Goal: Find specific page/section: Find specific page/section

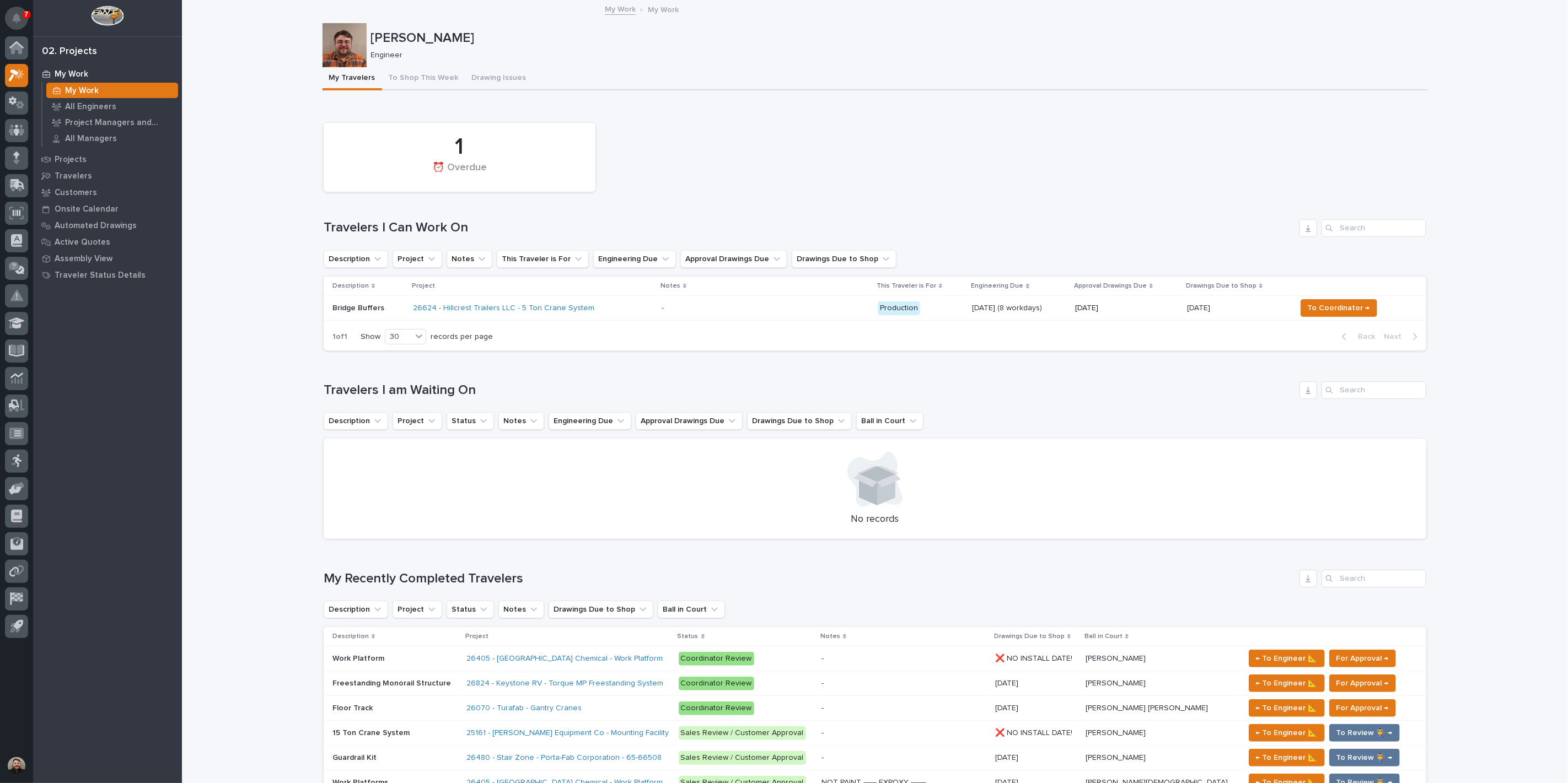
click at [12, 9] on button "Notifications" at bounding box center [17, 19] width 23 height 23
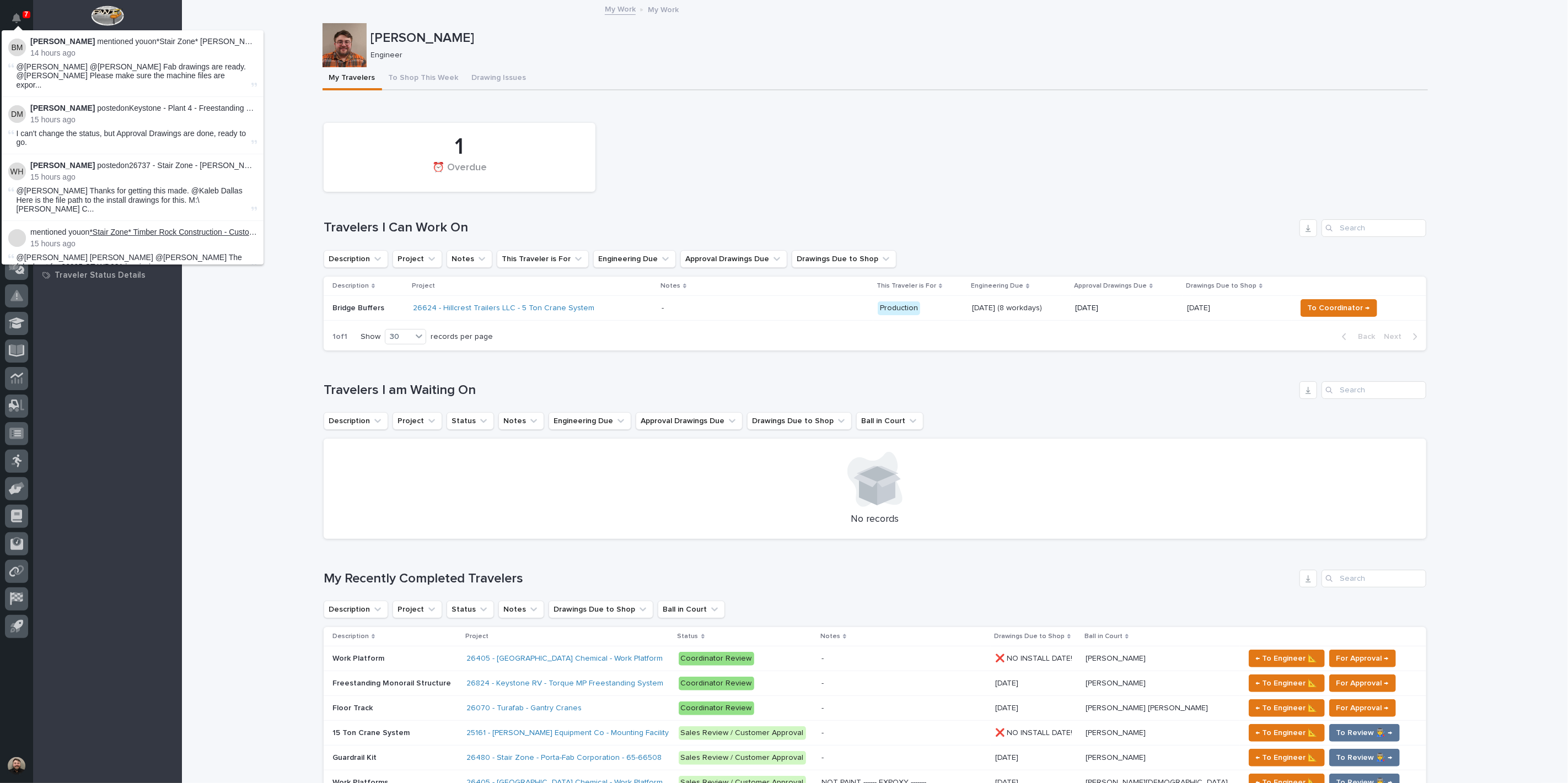
click at [192, 228] on link "*Stair Zone* Timber Rock Construction - Custom Stair" at bounding box center [181, 232] width 184 height 9
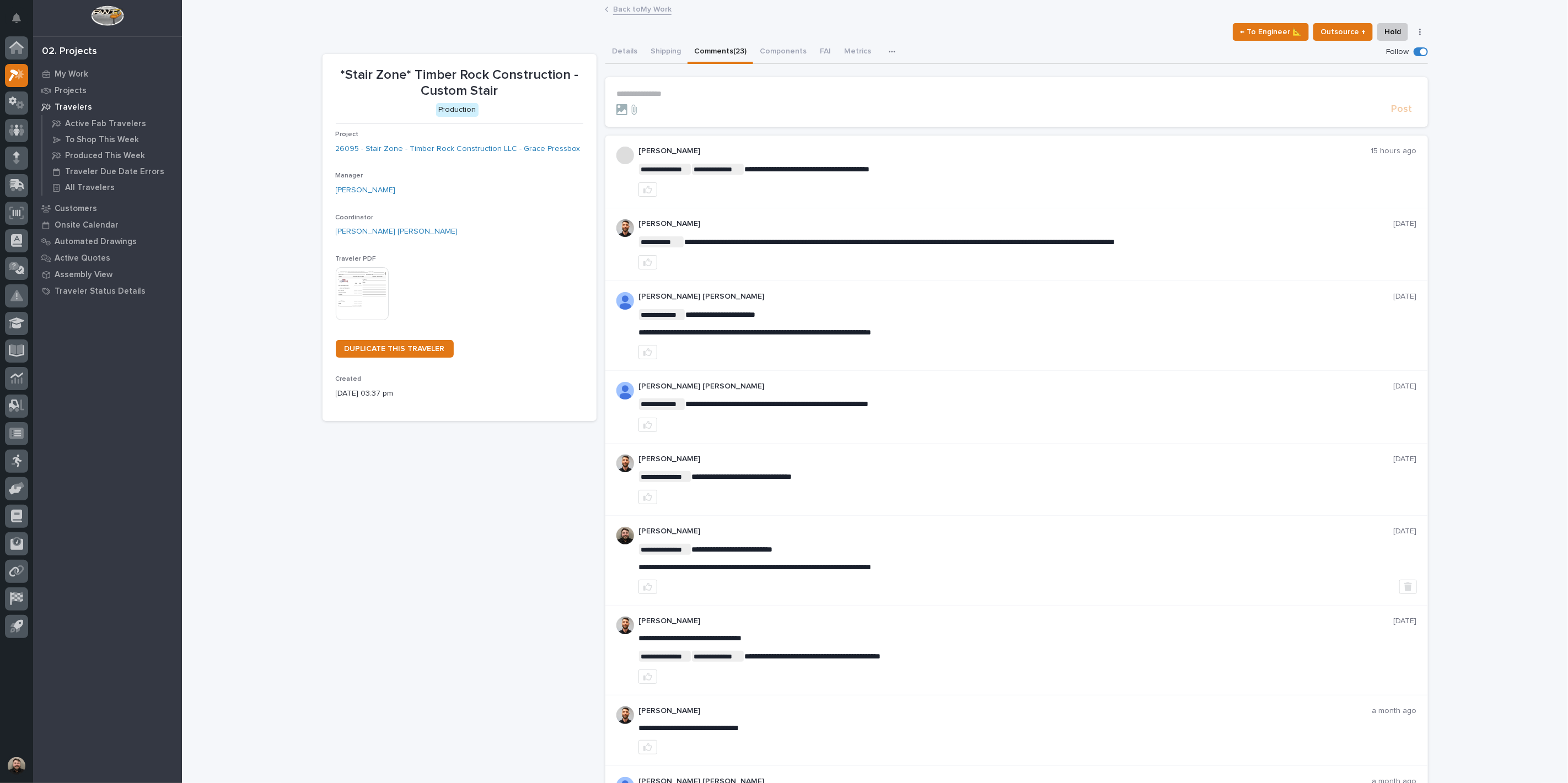
click at [751, 141] on div "**********" at bounding box center [1016, 172] width 822 height 72
click at [651, 95] on p "**********" at bounding box center [1017, 94] width 801 height 10
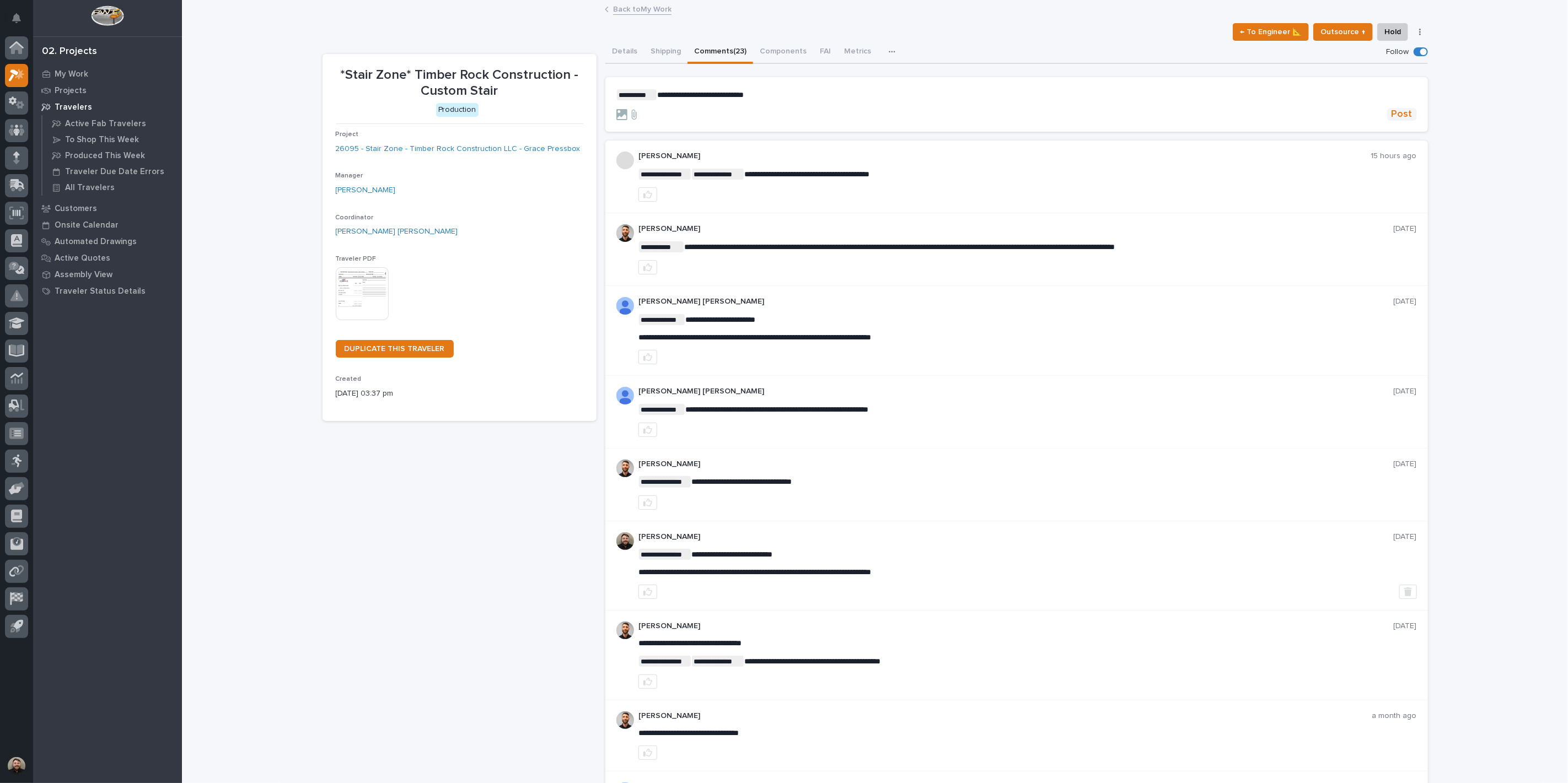
click at [1387, 116] on button "Post" at bounding box center [1402, 114] width 29 height 13
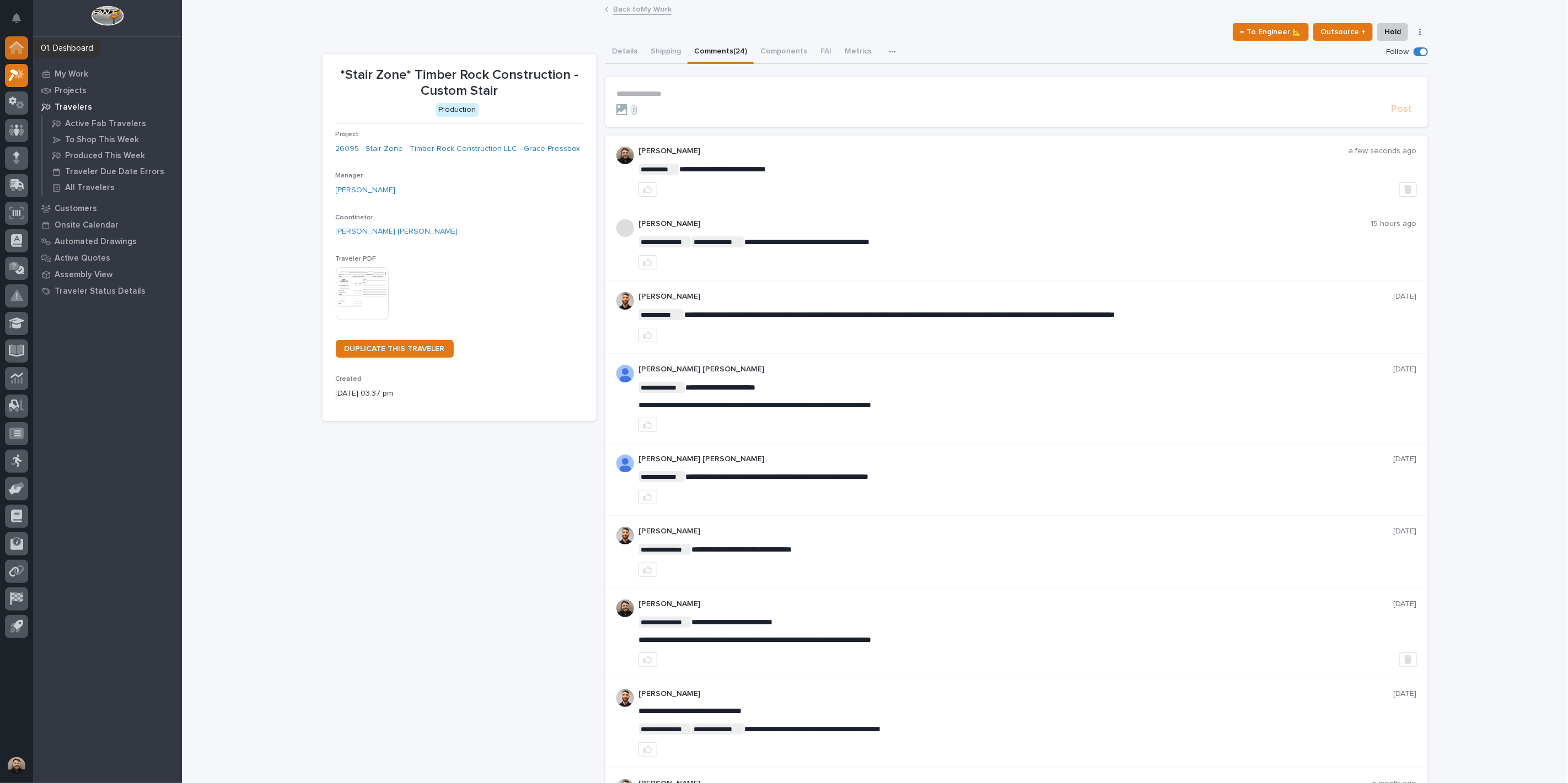
click at [14, 46] on icon at bounding box center [16, 48] width 11 height 11
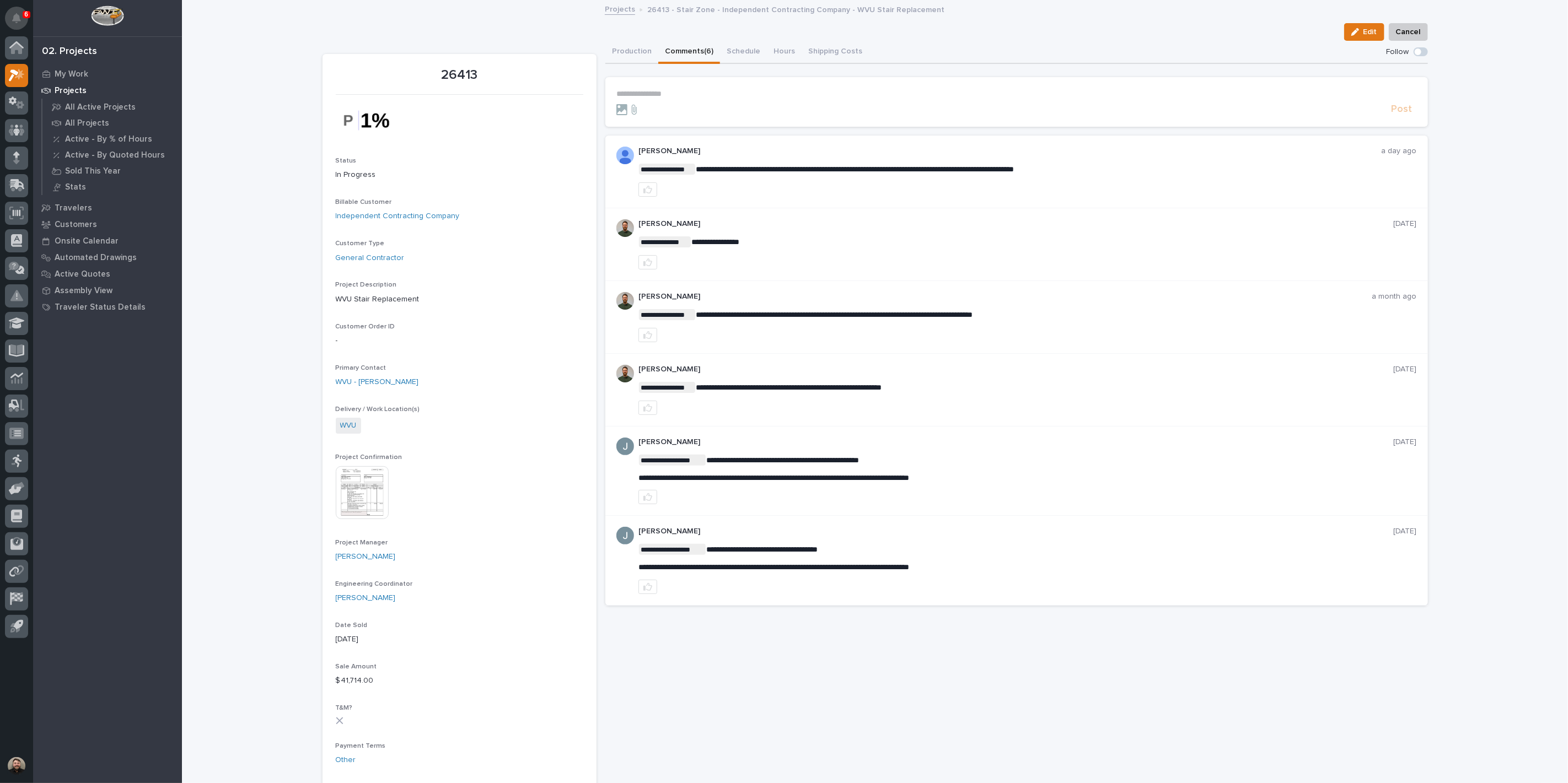
click at [15, 16] on icon "Notifications" at bounding box center [16, 19] width 9 height 10
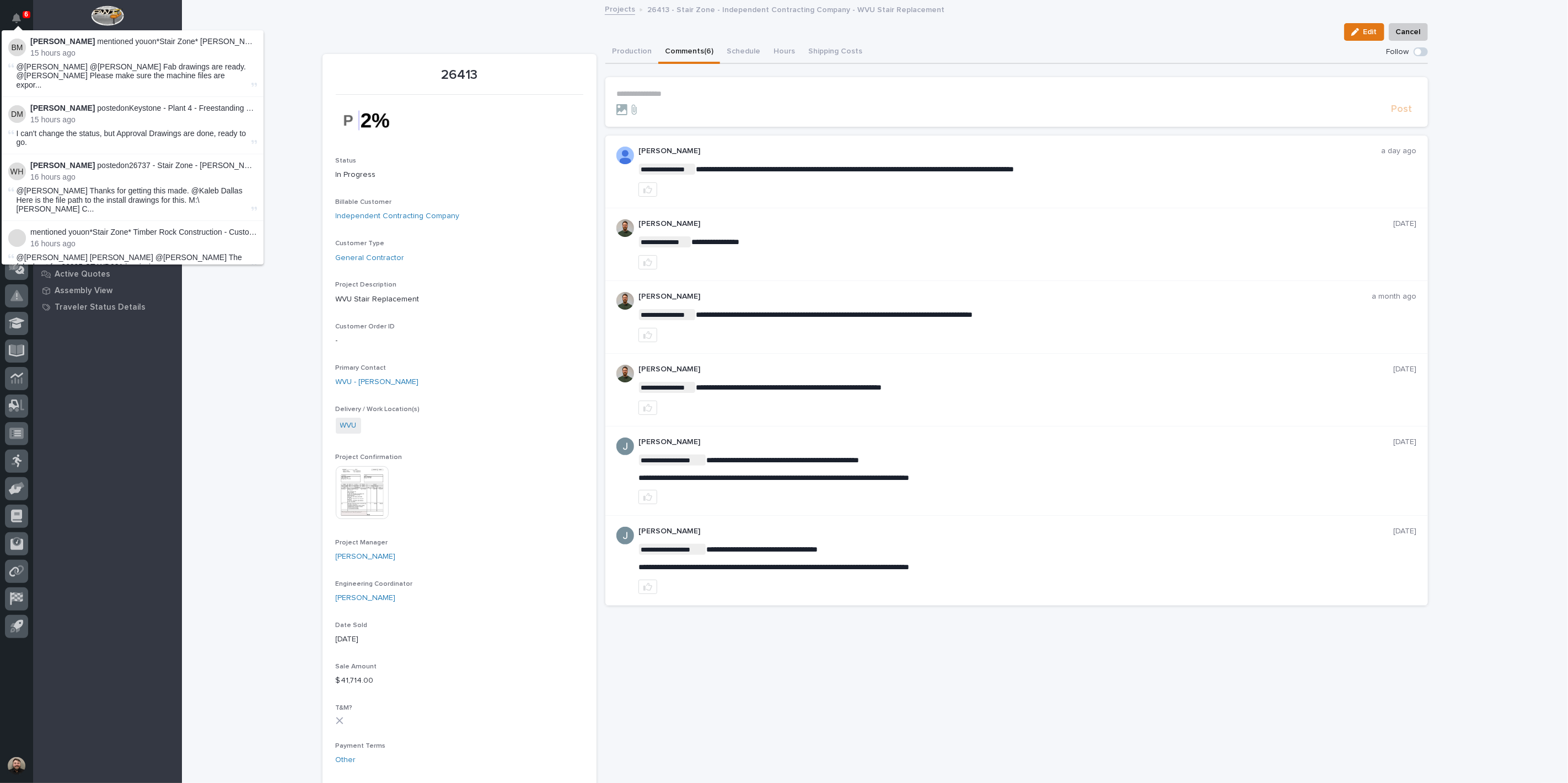
click at [608, 174] on div "**********" at bounding box center [1016, 172] width 822 height 72
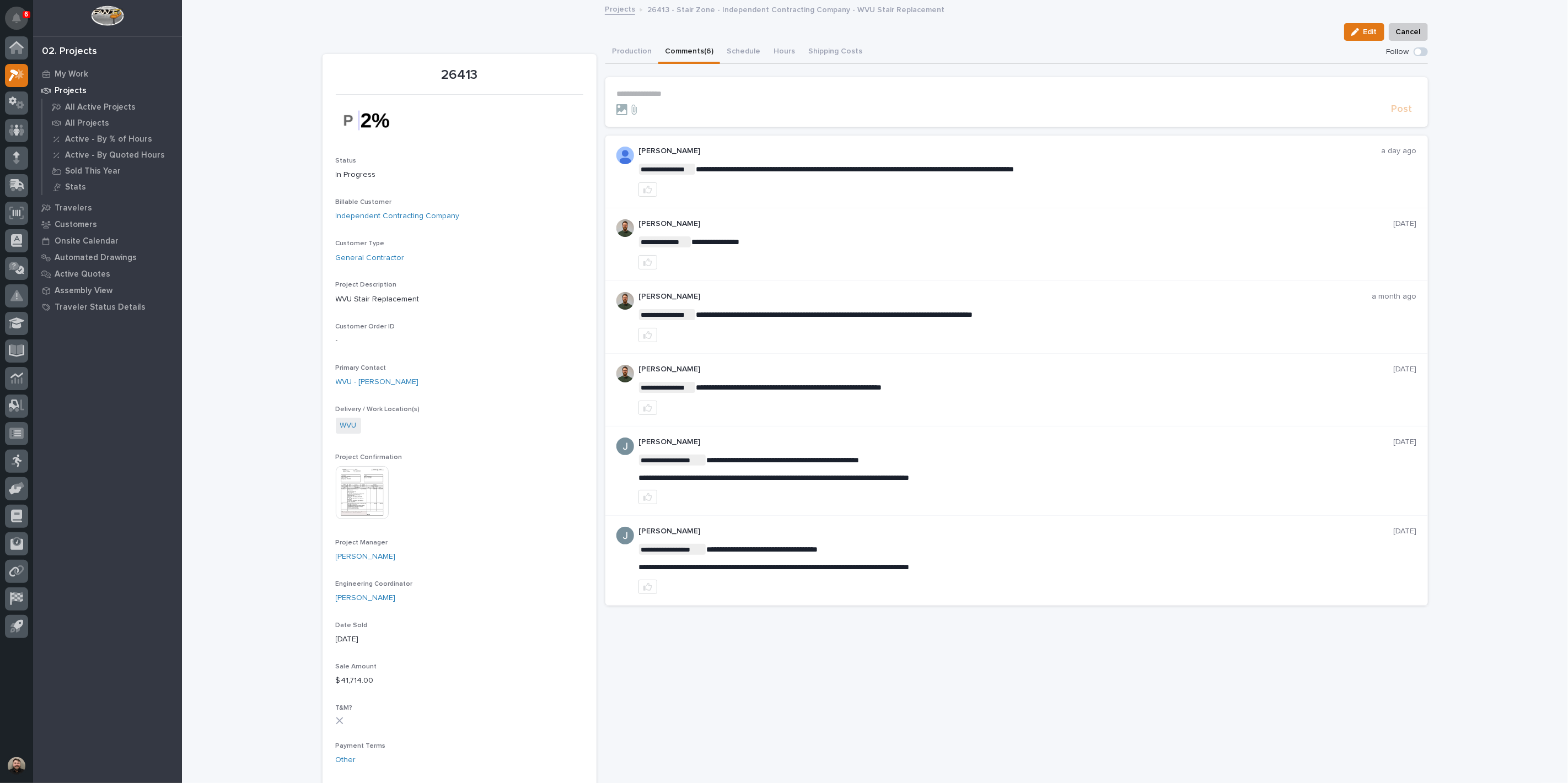
click at [10, 17] on button "Notifications" at bounding box center [17, 19] width 23 height 23
click at [1465, 146] on div "Loading... Saving… Loading... Saving… 26413 Edit Cancel Edit Cancel 26413 Statu…" at bounding box center [875, 731] width 1386 height 1461
click at [16, 23] on button "Notifications" at bounding box center [17, 19] width 23 height 23
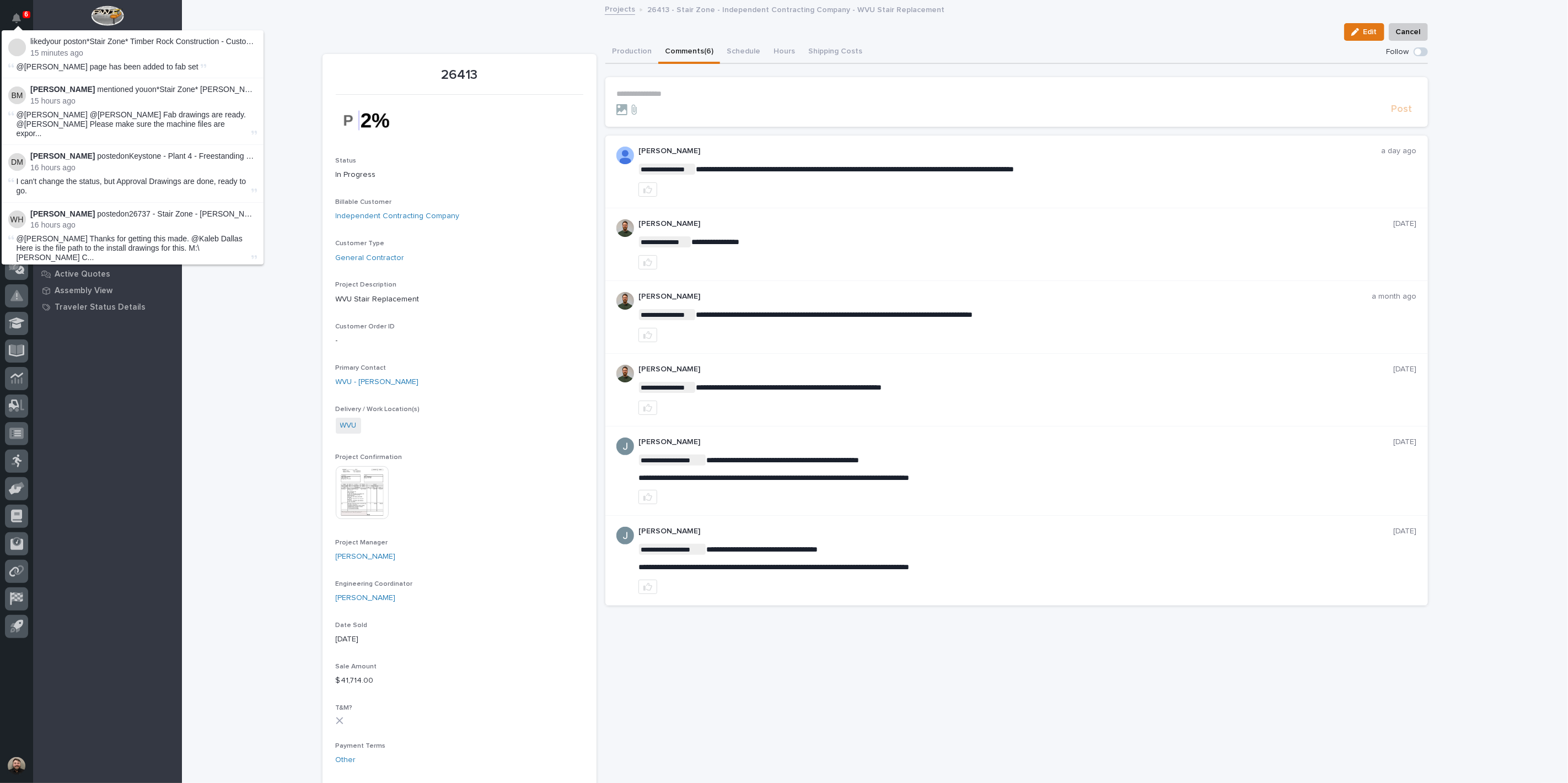
click at [285, 36] on div "Loading... Saving… Loading... Saving… 26413 Edit Cancel Edit Cancel 26413 Statu…" at bounding box center [875, 731] width 1386 height 1461
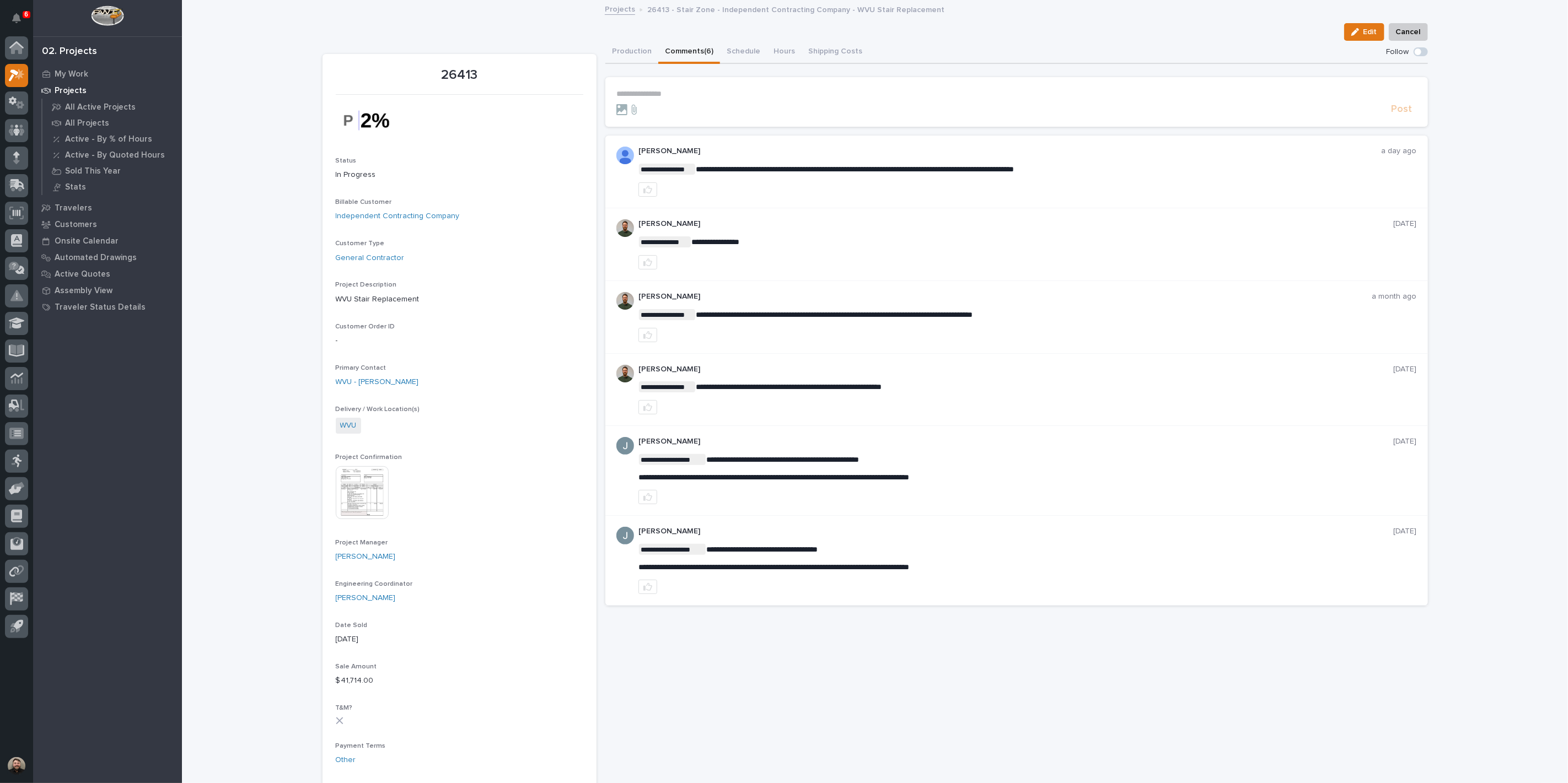
click at [1444, 119] on div "Loading... Saving… Loading... Saving… 26413 Edit Cancel Edit Cancel 26413 Statu…" at bounding box center [875, 731] width 1386 height 1461
click at [657, 91] on p "**********" at bounding box center [1017, 94] width 801 height 10
click at [14, 12] on button "Notifications" at bounding box center [17, 19] width 23 height 23
click at [338, 51] on div "26413 Status In Progress Billable Customer Independent Contracting Company Cust…" at bounding box center [875, 724] width 1105 height 1366
click at [6, 16] on button "Notifications" at bounding box center [17, 19] width 23 height 23
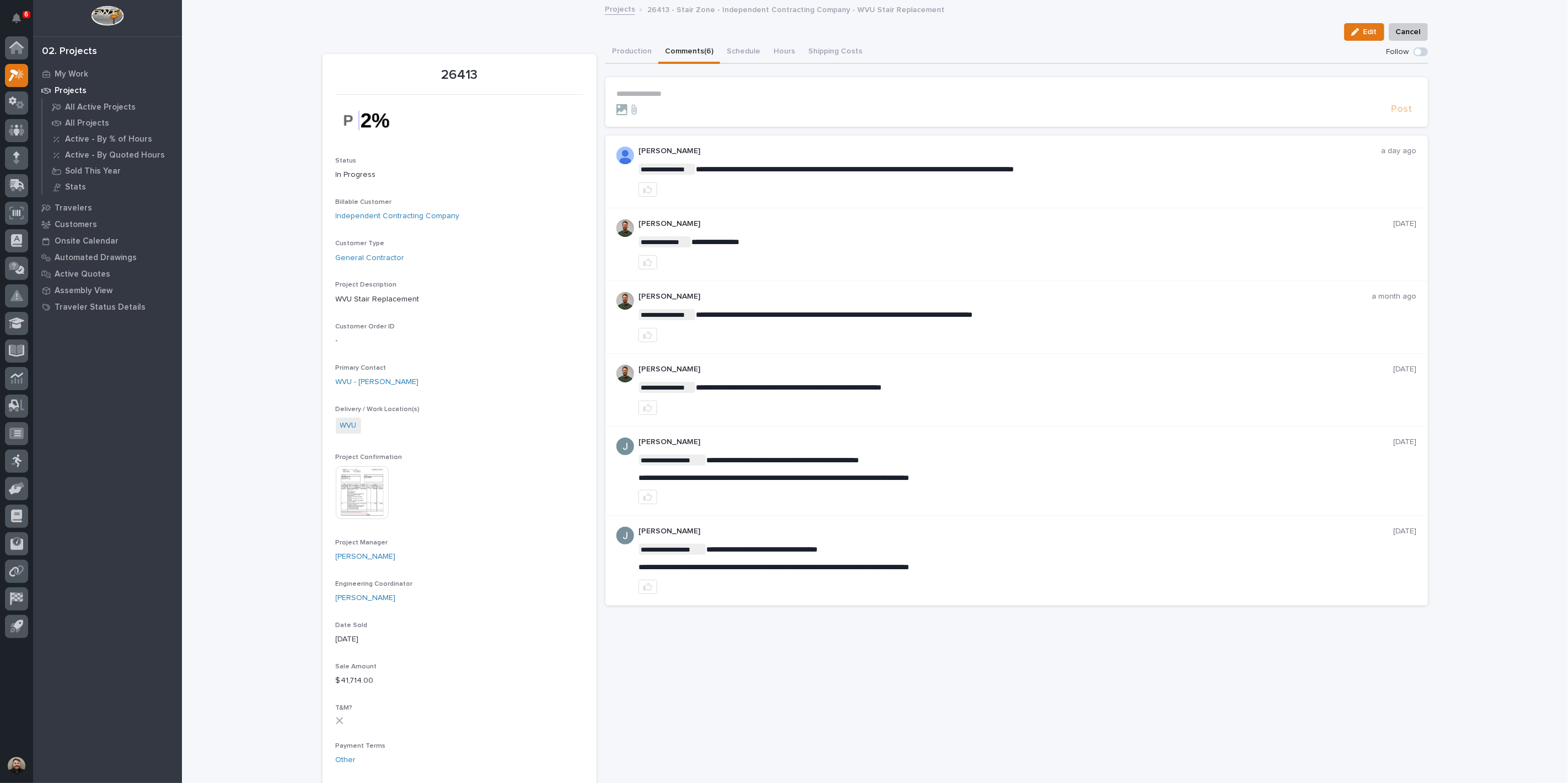
click at [276, 36] on div "Loading... Saving… Loading... Saving… 26413 Edit Cancel Edit Cancel 26413 Statu…" at bounding box center [875, 731] width 1386 height 1461
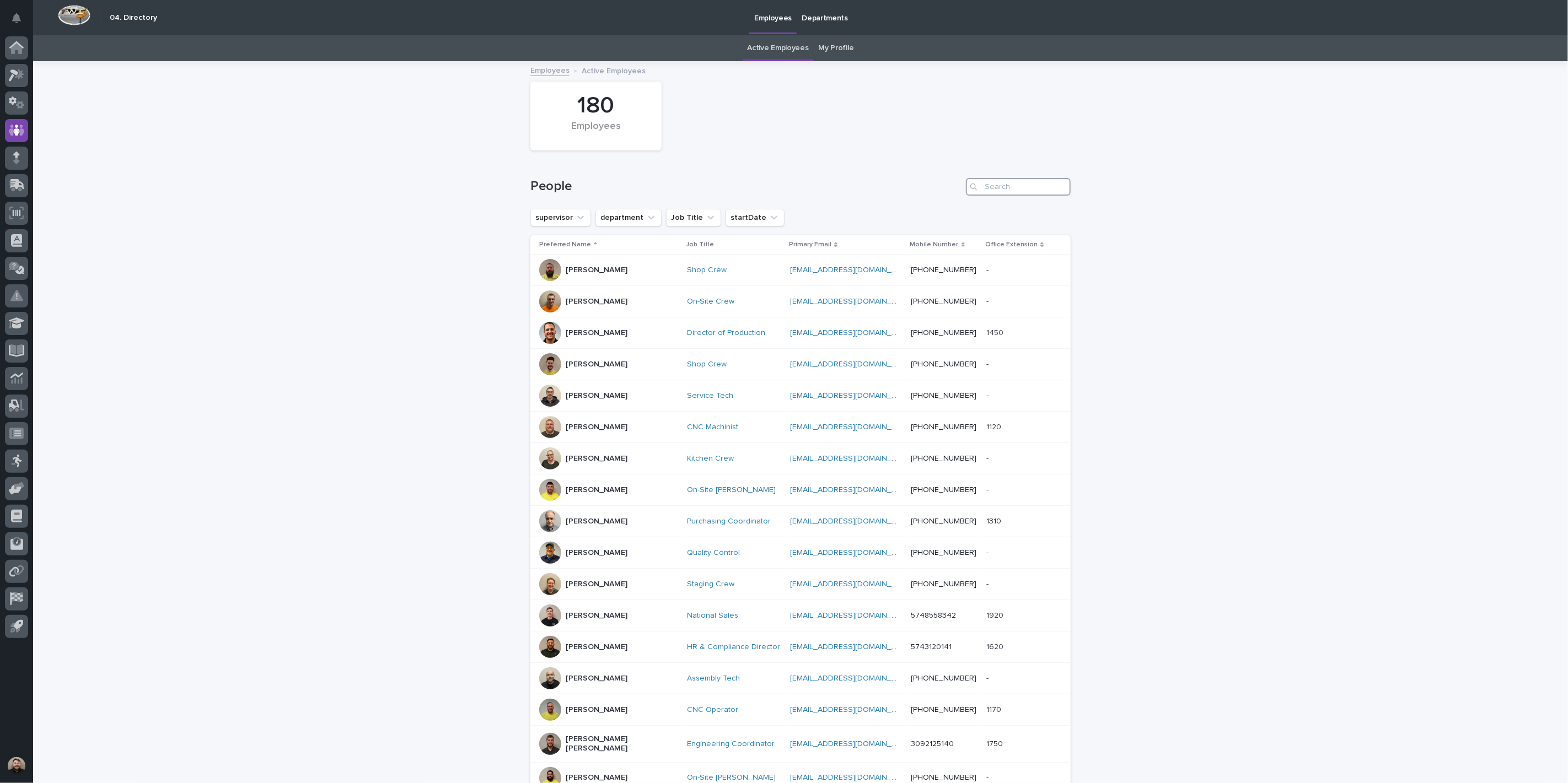
click at [1034, 179] on input "Search" at bounding box center [1018, 187] width 105 height 18
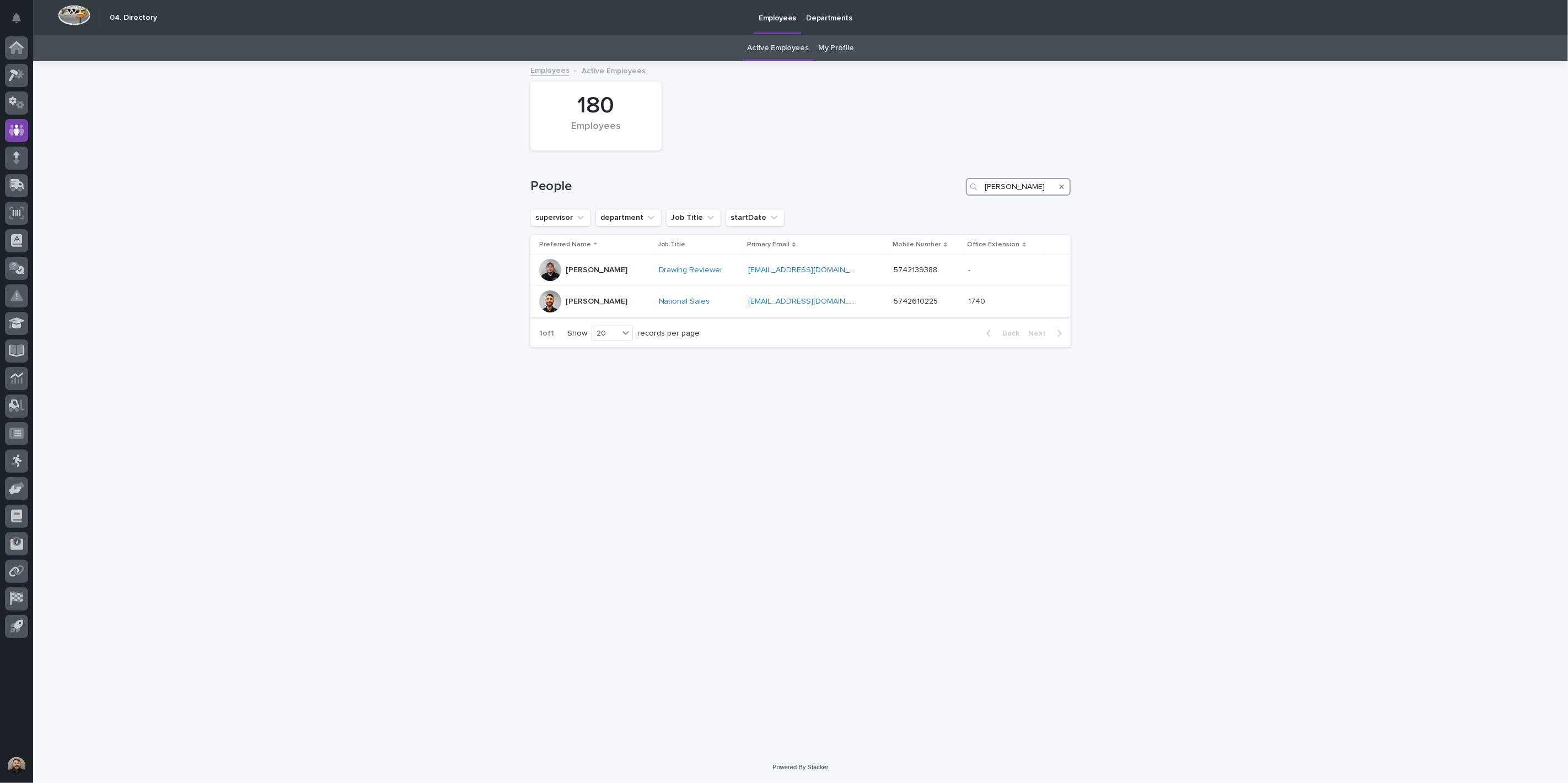
type input "[PERSON_NAME]"
click at [542, 304] on div at bounding box center [550, 301] width 23 height 23
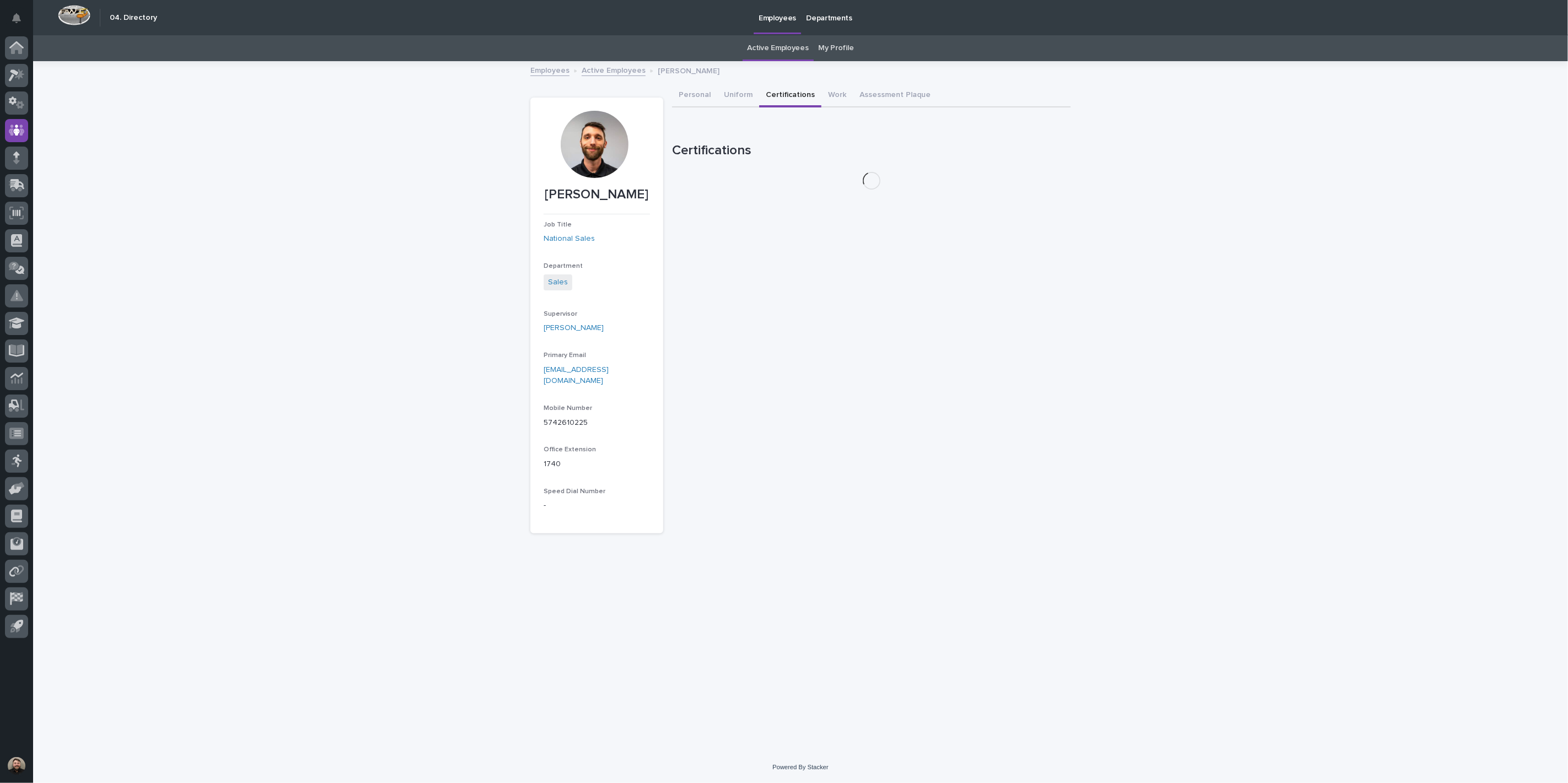
click at [761, 90] on button "Certifications" at bounding box center [791, 96] width 63 height 23
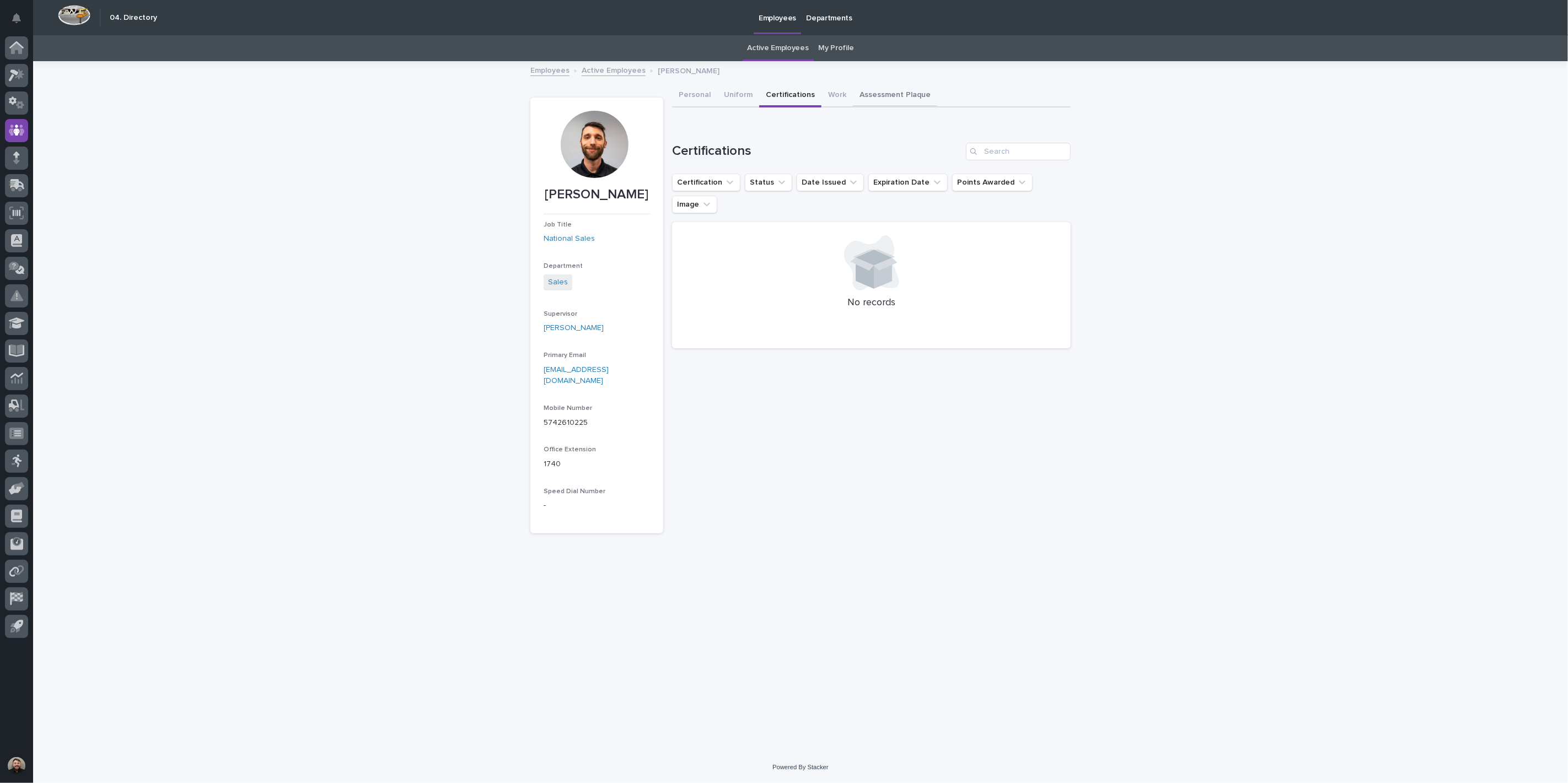
click at [872, 97] on button "Assessment Plaque" at bounding box center [895, 96] width 84 height 23
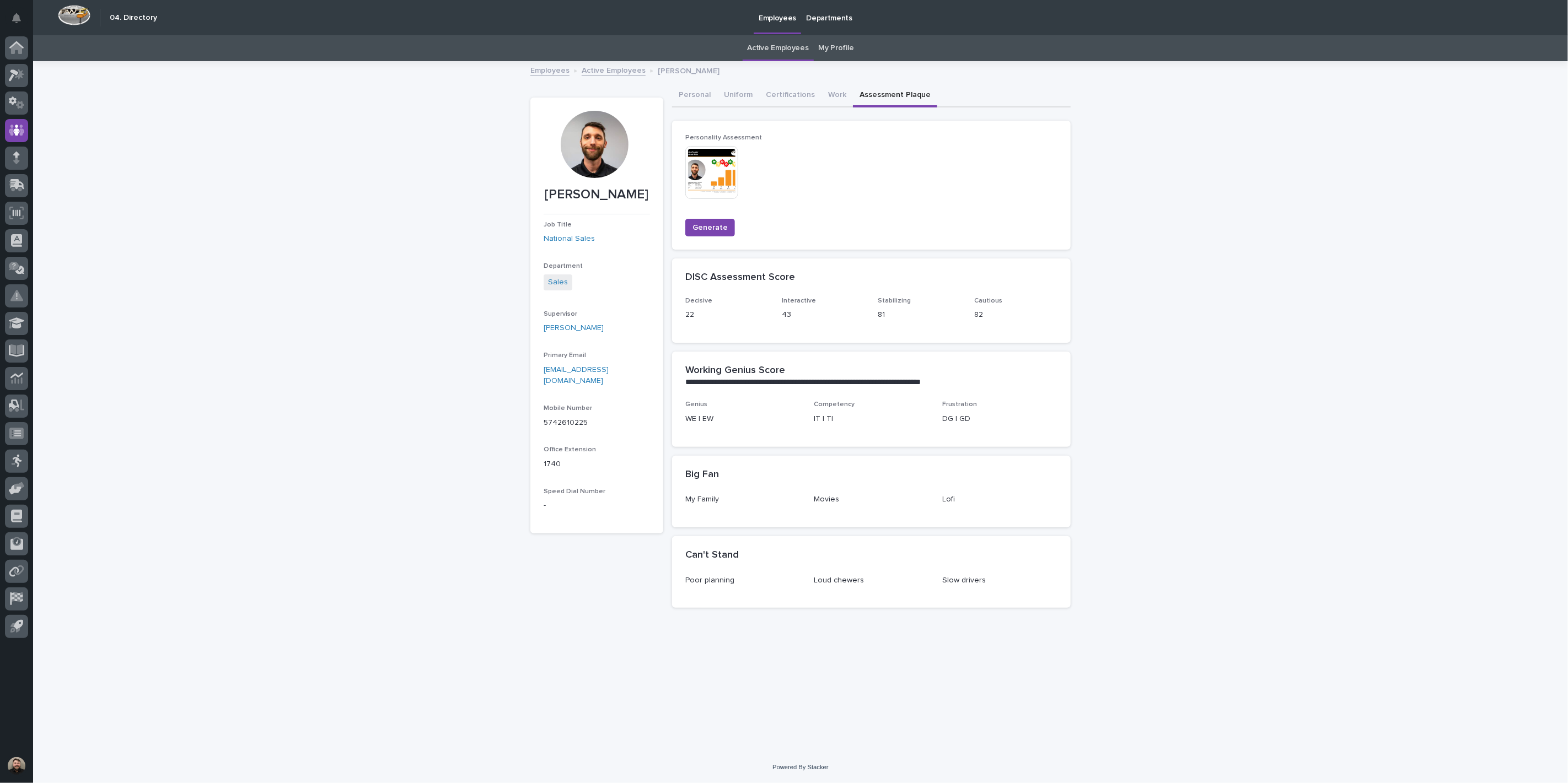
click at [714, 177] on img at bounding box center [712, 172] width 53 height 53
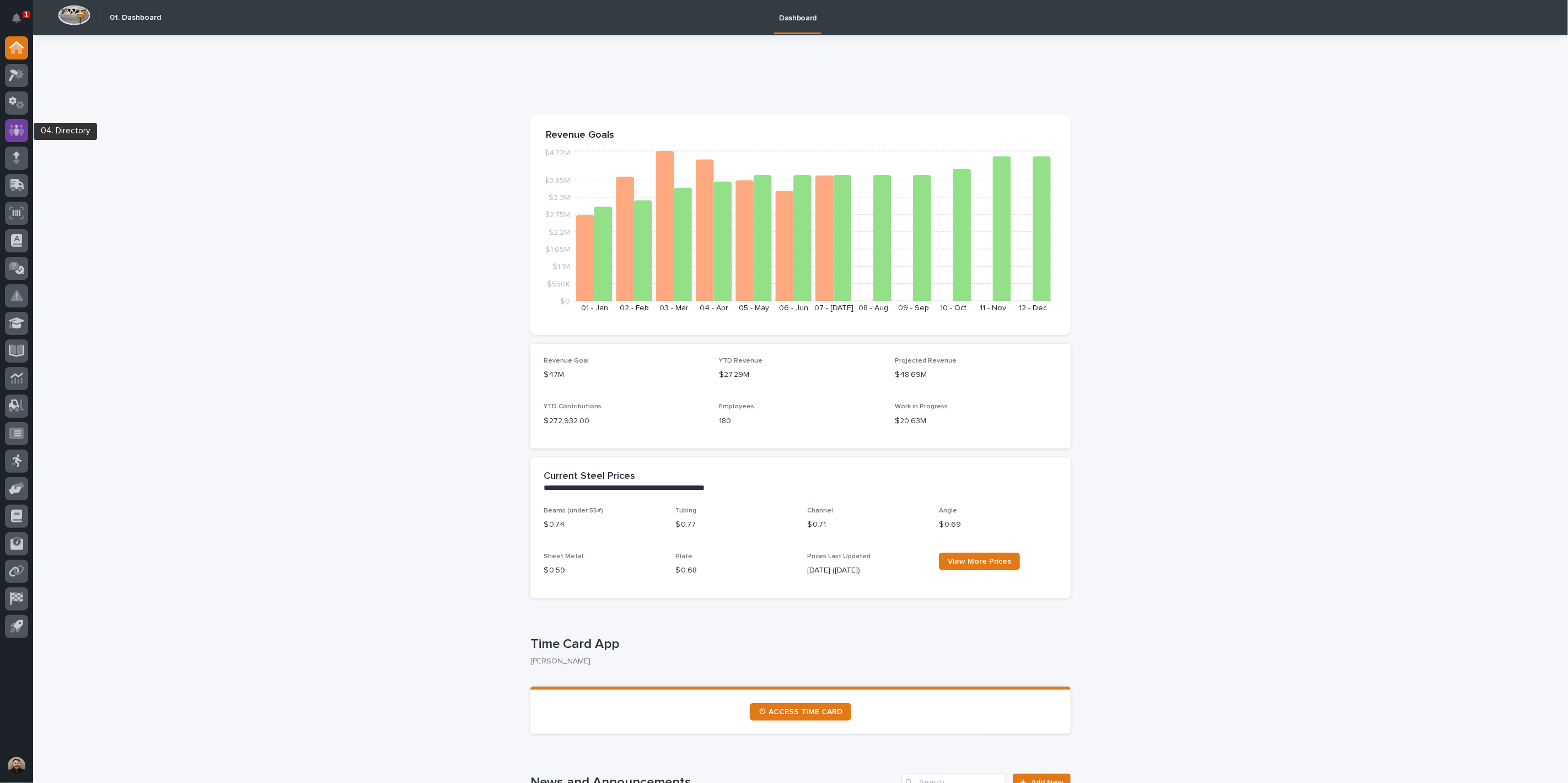
click at [16, 130] on icon at bounding box center [17, 129] width 7 height 11
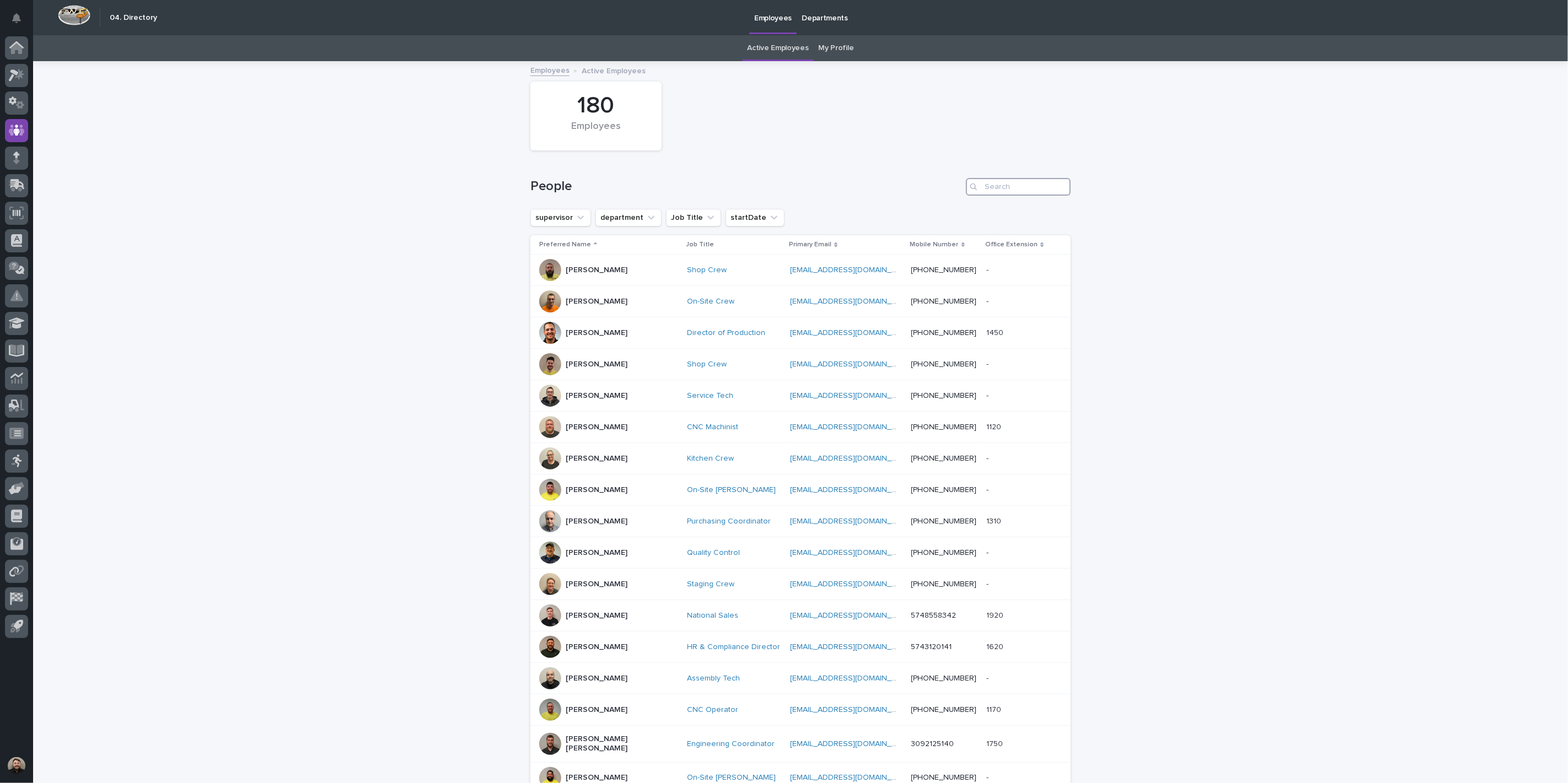
click at [992, 184] on input "Search" at bounding box center [1018, 187] width 105 height 18
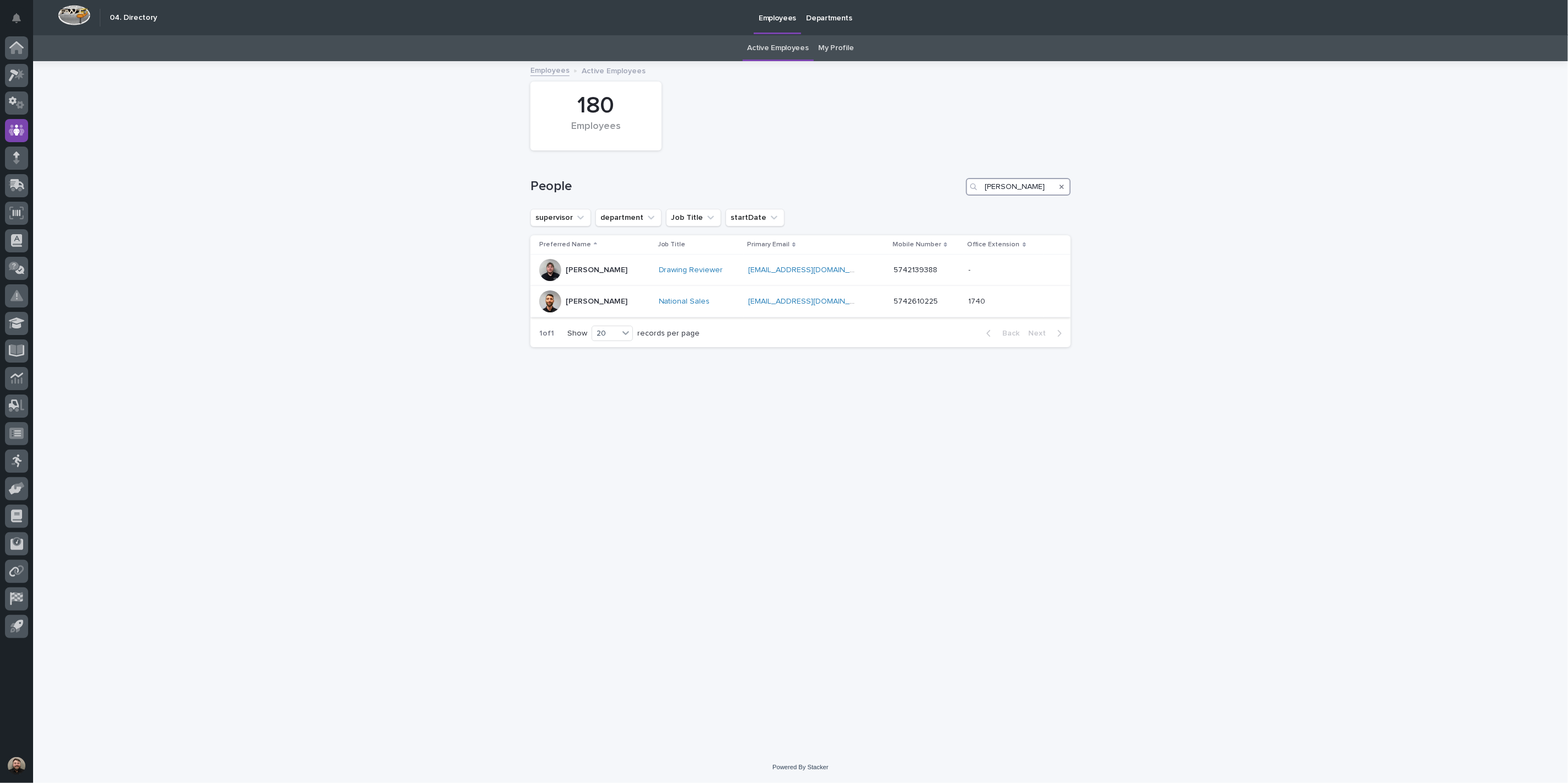
type input "[PERSON_NAME]"
click at [592, 301] on p "[PERSON_NAME]" at bounding box center [596, 302] width 62 height 10
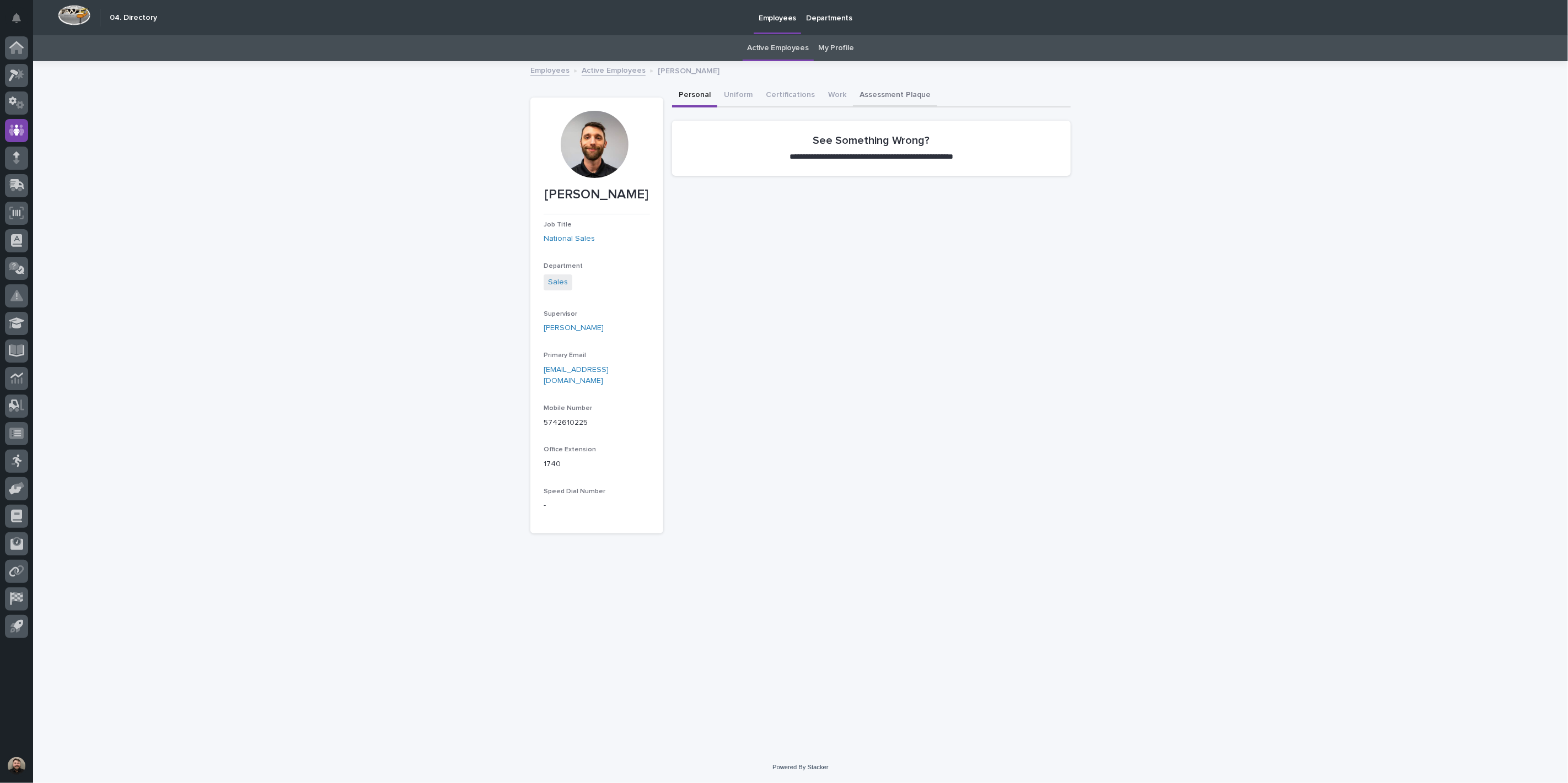
click at [854, 98] on button "Assessment Plaque" at bounding box center [895, 96] width 84 height 23
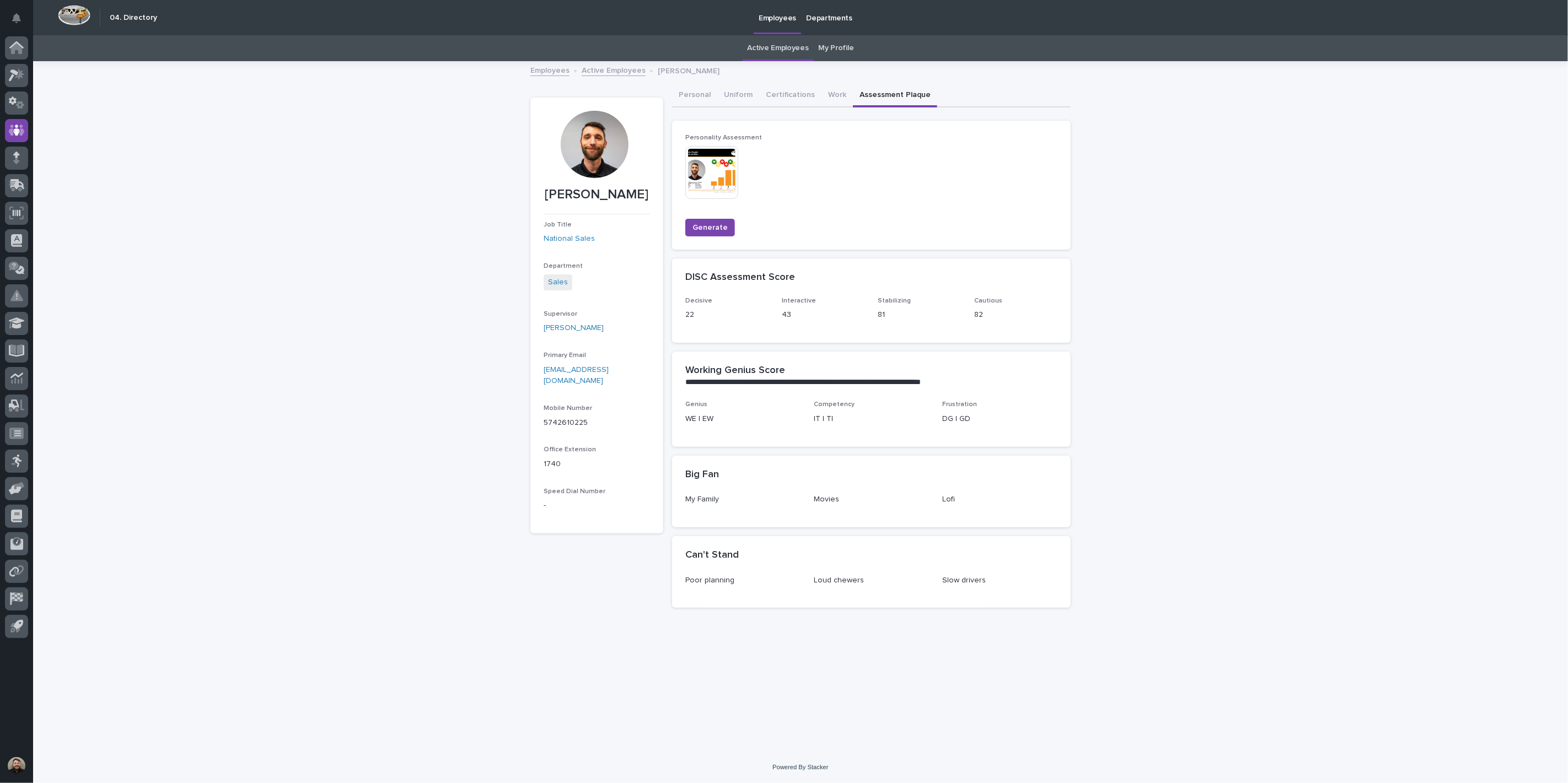
click at [712, 171] on img at bounding box center [712, 172] width 53 height 53
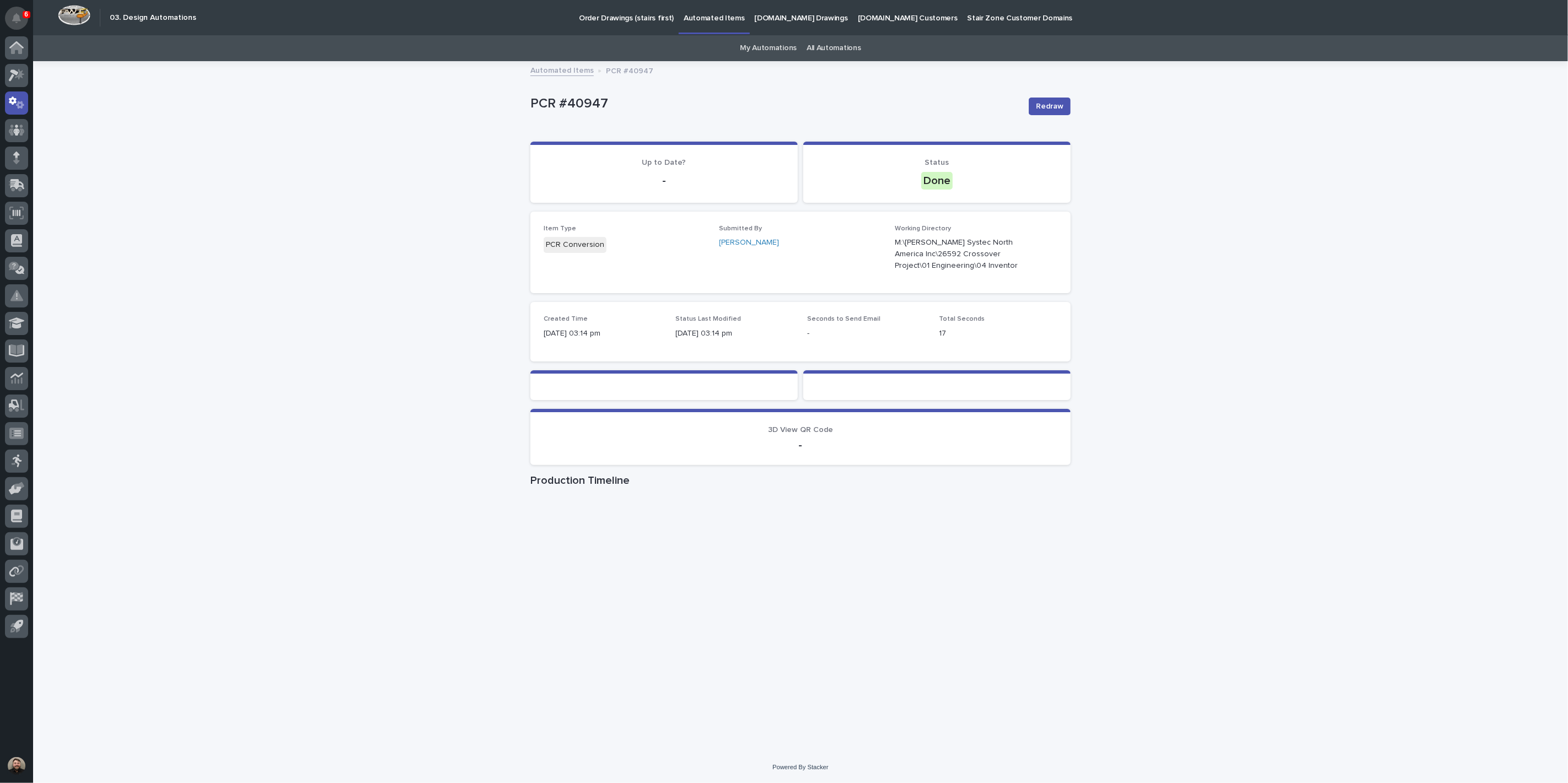
click at [15, 17] on icon "Notifications" at bounding box center [16, 19] width 9 height 10
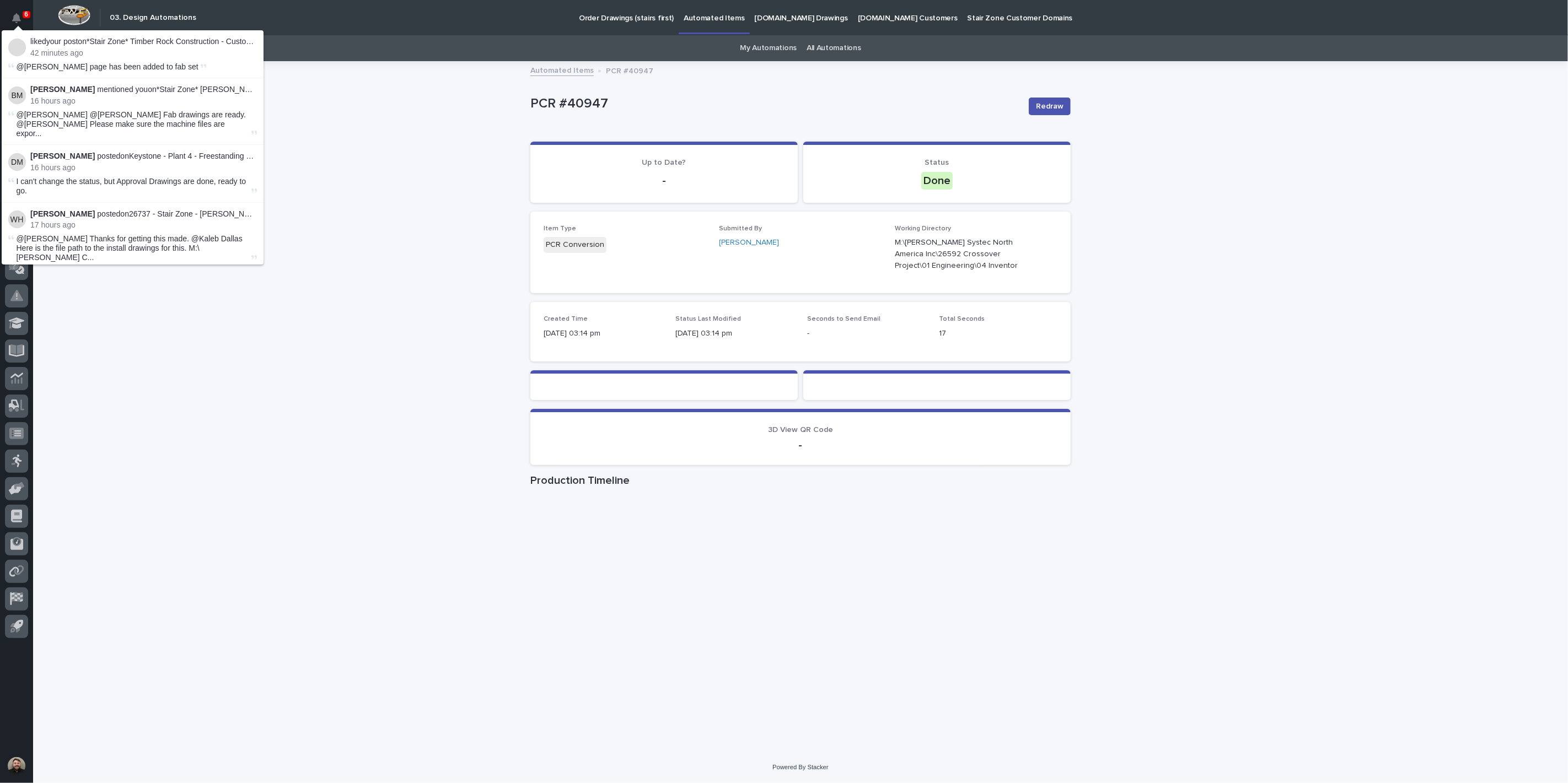
click at [355, 127] on div "Loading... Saving… Loading... Saving… PCR #40947 Redraw PCR #40947 Redraw Sorry…" at bounding box center [801, 407] width 1535 height 690
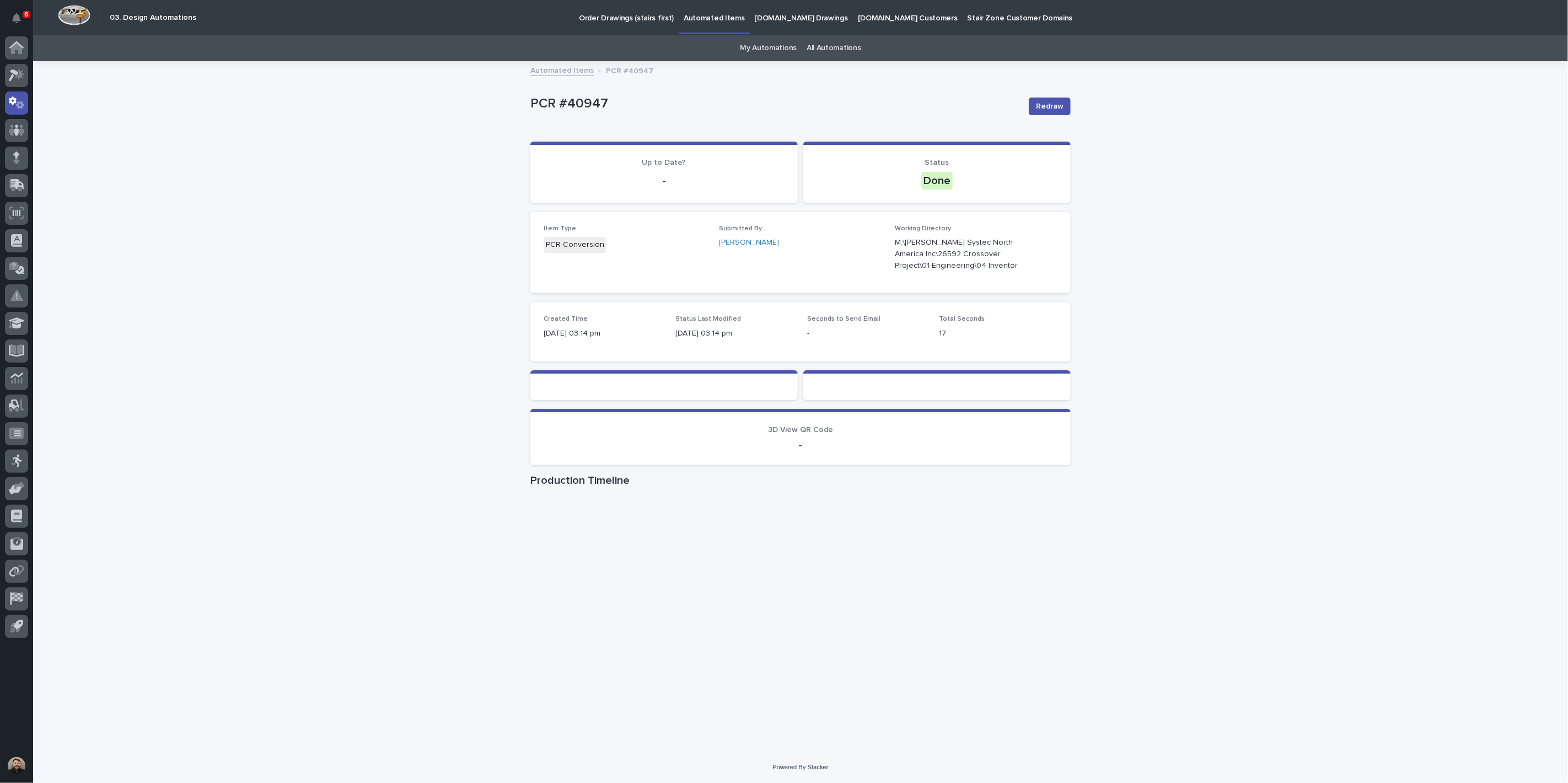
click at [408, 547] on div "Loading... Saving… Loading... Saving… PCR #40947 Redraw PCR #40947 Redraw Sorry…" at bounding box center [801, 407] width 1535 height 690
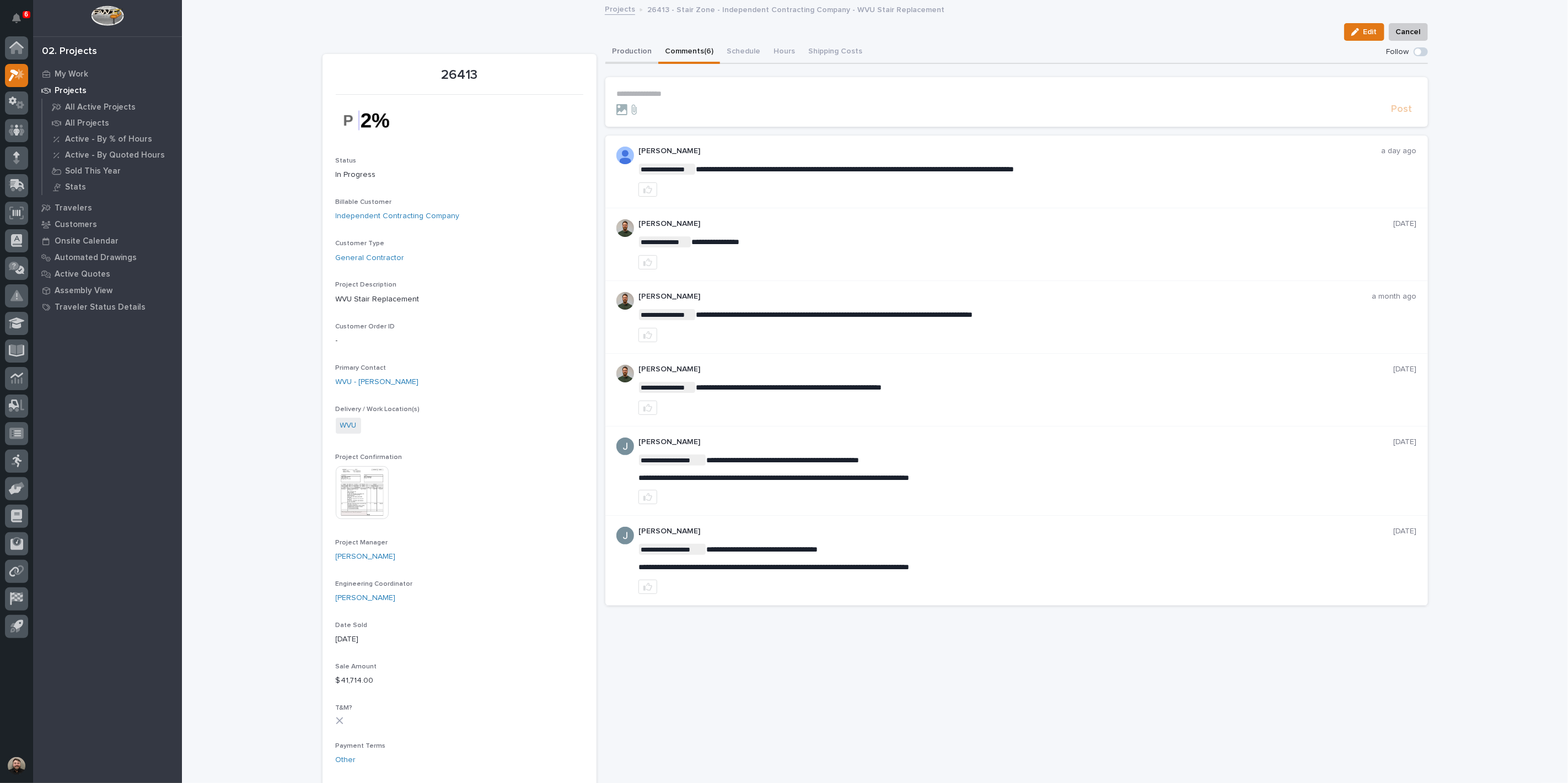
click at [628, 51] on button "Production" at bounding box center [631, 53] width 53 height 23
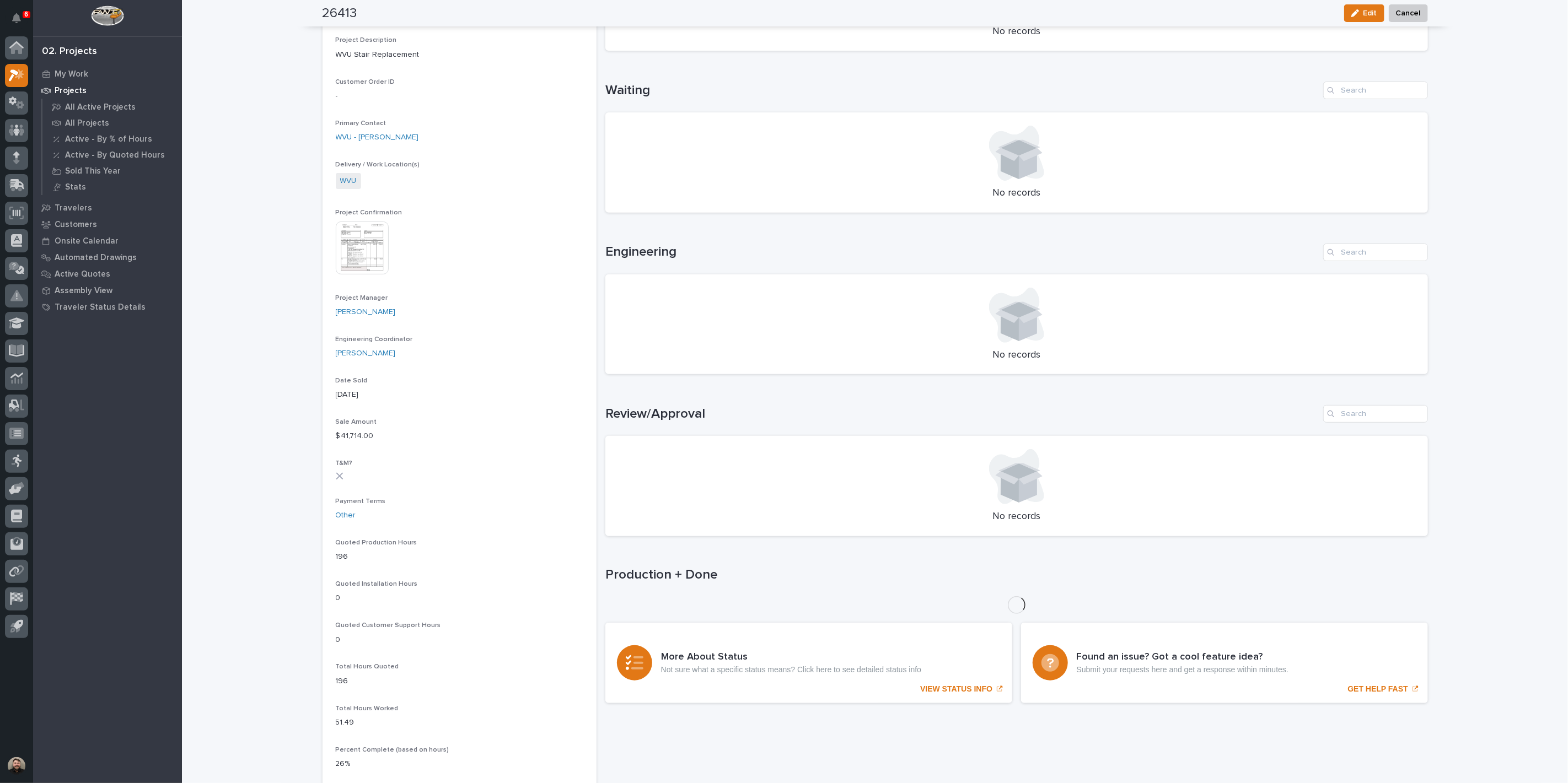
scroll to position [367, 0]
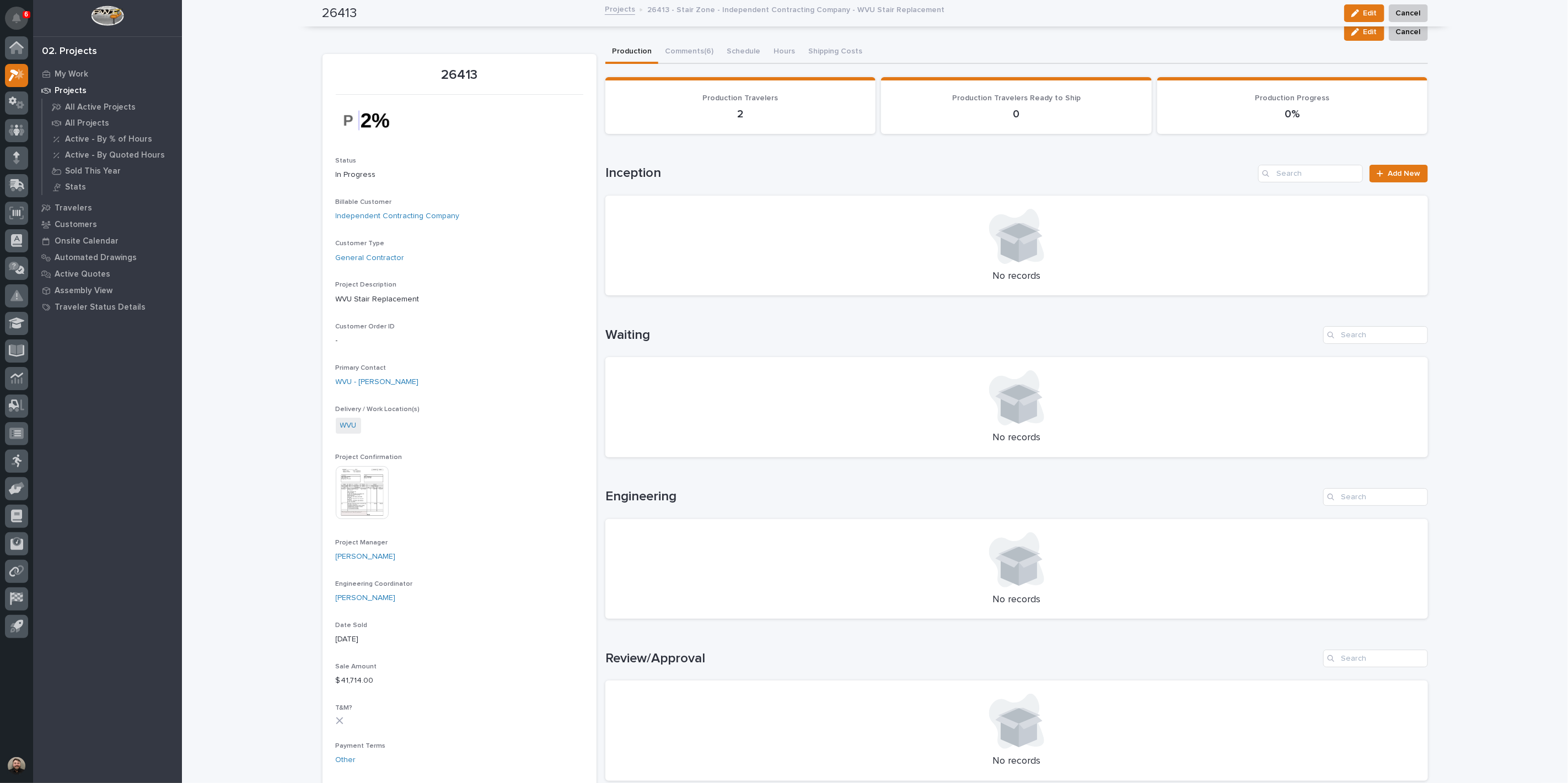
scroll to position [367, 0]
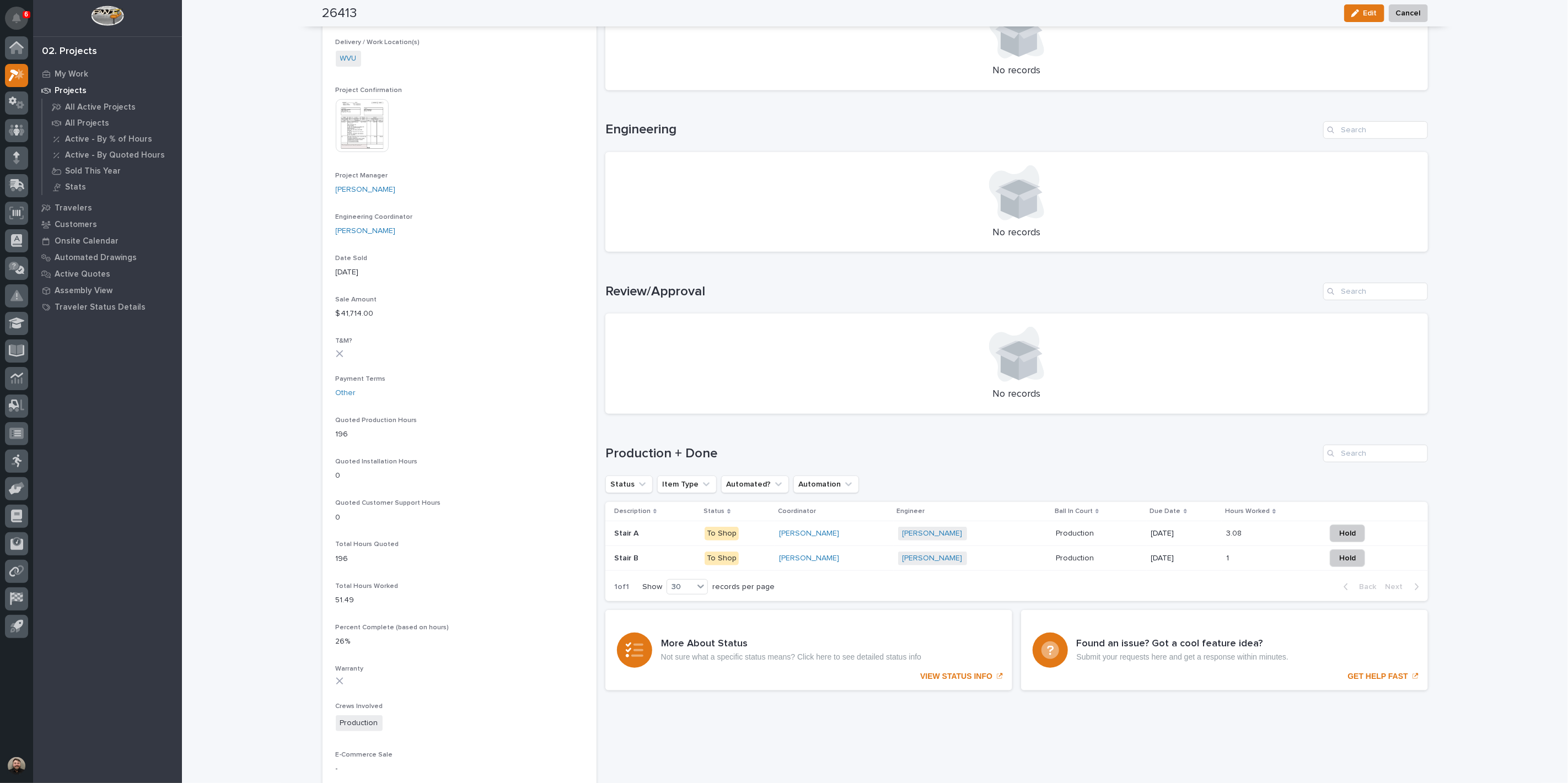
click at [25, 19] on button "Notifications" at bounding box center [17, 19] width 23 height 23
click at [235, 18] on div "Loading... Saving… Loading... Saving… 26413 Edit Cancel Edit Cancel 26413 Statu…" at bounding box center [875, 364] width 1386 height 1461
